Goal: Check status: Check status

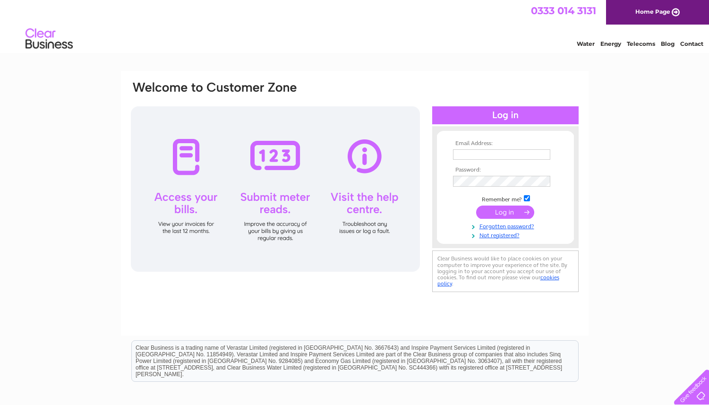
click at [462, 159] on input "text" at bounding box center [501, 154] width 97 height 10
type input "[PERSON_NAME][EMAIL_ADDRESS][DOMAIN_NAME]"
click at [502, 214] on input "submit" at bounding box center [505, 212] width 58 height 13
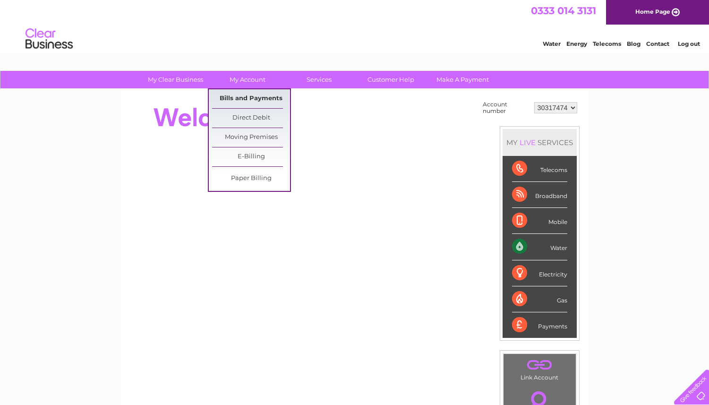
click at [241, 102] on link "Bills and Payments" at bounding box center [251, 98] width 78 height 19
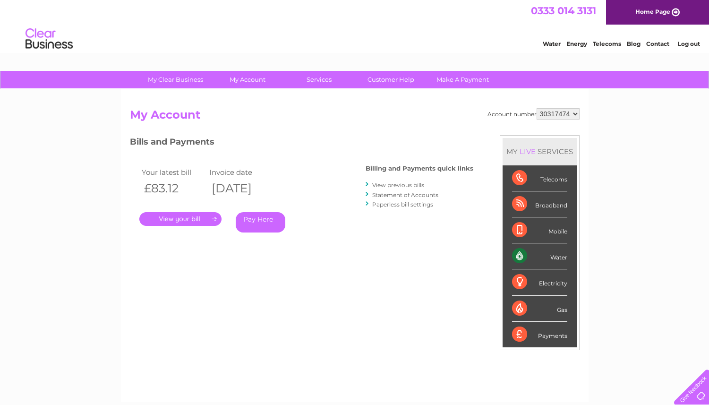
click at [191, 217] on link "." at bounding box center [180, 219] width 82 height 14
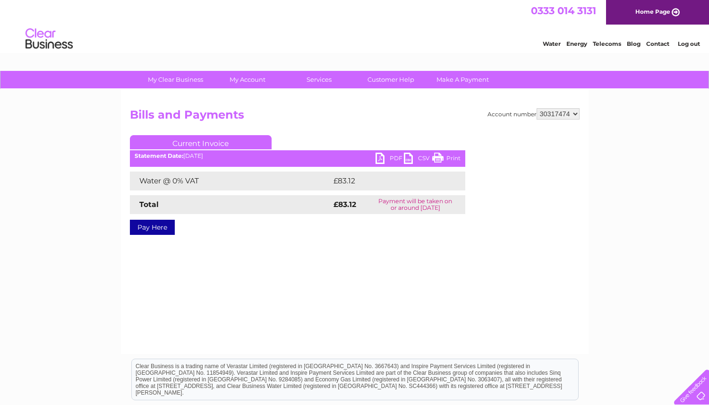
click at [390, 160] on link "PDF" at bounding box center [390, 160] width 28 height 14
